Goal: Task Accomplishment & Management: Use online tool/utility

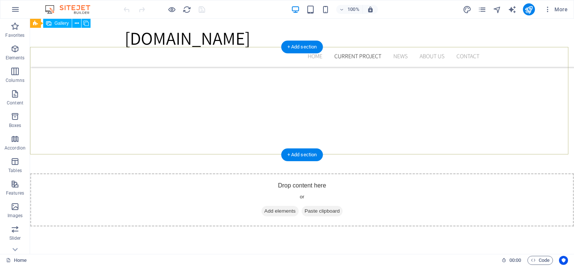
scroll to position [1015, 0]
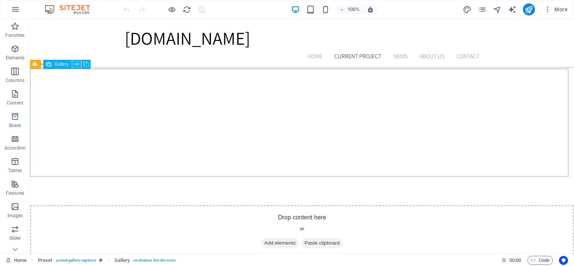
click at [75, 63] on icon at bounding box center [77, 65] width 4 height 8
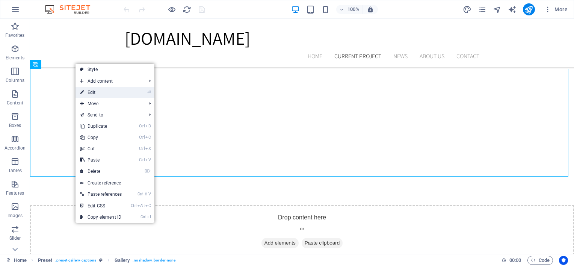
click at [98, 93] on link "⏎ Edit" at bounding box center [101, 92] width 51 height 11
select select "4"
select select "px"
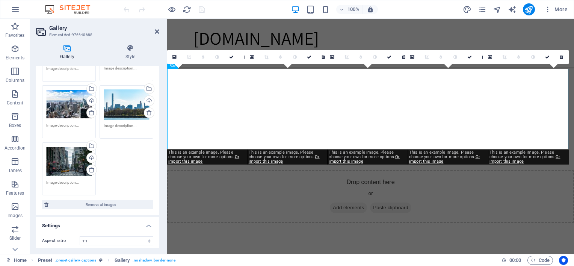
scroll to position [14, 0]
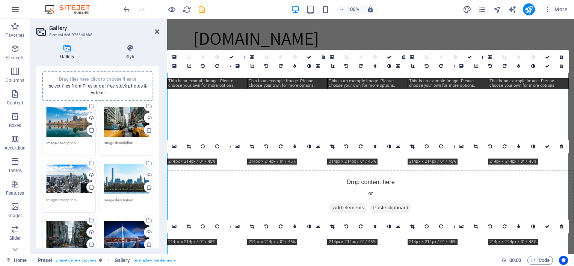
click at [89, 129] on icon at bounding box center [92, 130] width 6 height 6
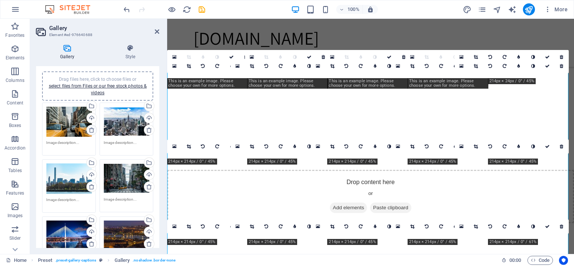
click at [89, 130] on icon at bounding box center [92, 130] width 6 height 6
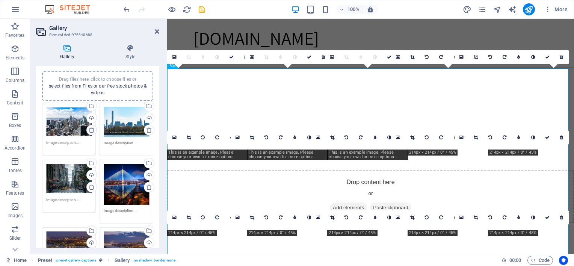
click at [89, 130] on icon at bounding box center [92, 130] width 6 height 6
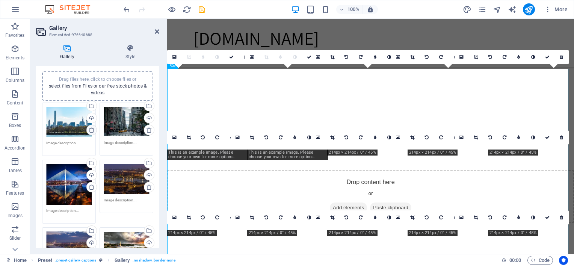
click at [89, 130] on icon at bounding box center [92, 130] width 6 height 6
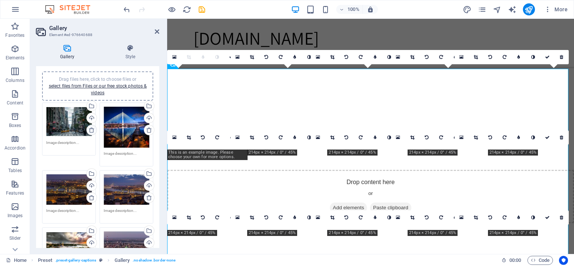
click at [89, 130] on icon at bounding box center [92, 130] width 6 height 6
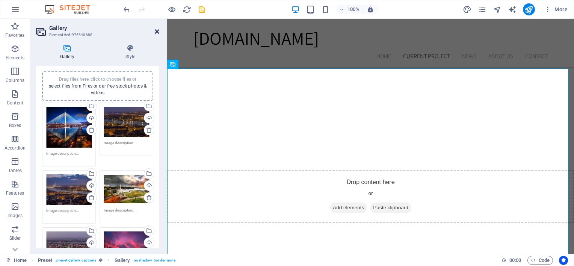
click at [157, 33] on icon at bounding box center [157, 32] width 5 height 6
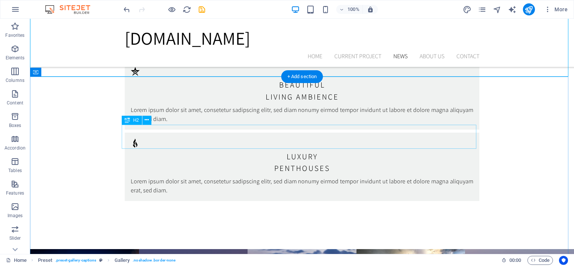
scroll to position [1691, 0]
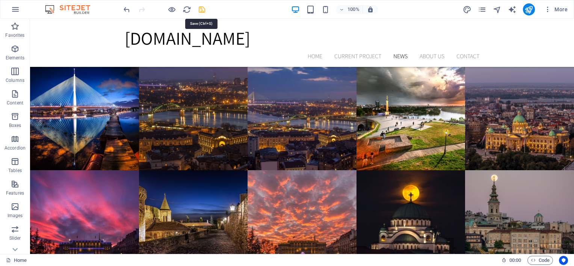
click at [199, 6] on icon "save" at bounding box center [202, 9] width 9 height 9
checkbox input "false"
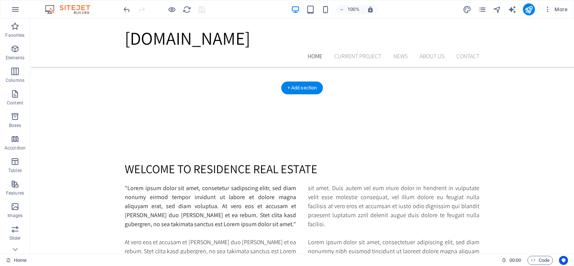
scroll to position [413, 0]
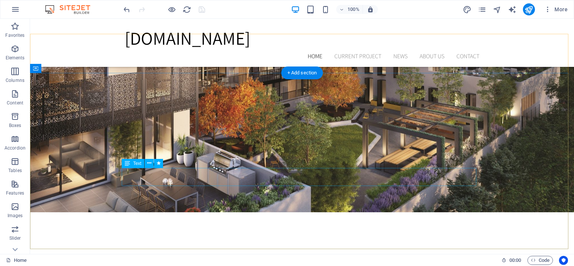
scroll to position [0, 0]
